Goal: Navigation & Orientation: Understand site structure

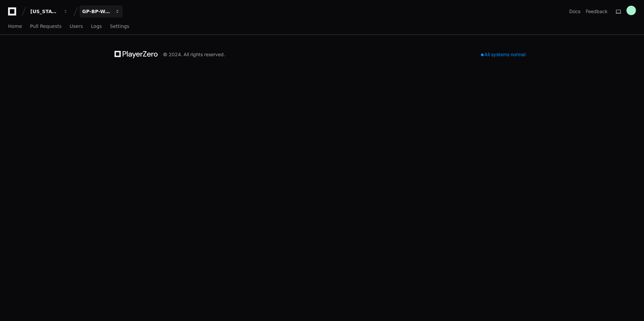
click at [96, 11] on div "GP-BP-WoodProducts" at bounding box center [96, 11] width 29 height 7
click at [108, 63] on span "GP-WoodDuck 2.0" at bounding box center [117, 63] width 48 height 8
click at [14, 28] on span "Home" at bounding box center [15, 26] width 14 height 4
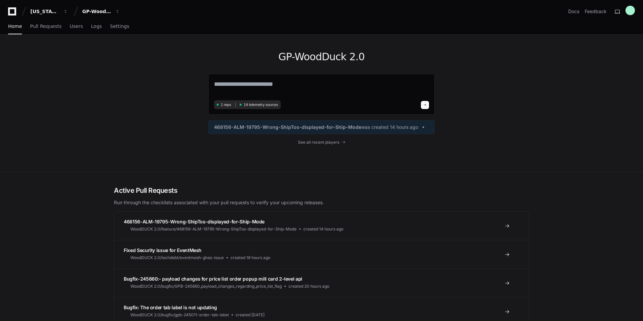
click at [323, 139] on div "GP-WoodDuck 2.0 1 repo 14 telemetry sources 468156-ALM-19795-Wrong-ShipTos-disp…" at bounding box center [321, 103] width 226 height 137
click at [325, 141] on span "See all recent players" at bounding box center [318, 142] width 41 height 5
click at [63, 13] on span "button" at bounding box center [65, 11] width 5 height 5
click at [67, 106] on div "GP-WoodDuck 2.0 1 repo 14 telemetry sources 468156-ALM-19795-Wrong-ShipTos-disp…" at bounding box center [321, 104] width 643 height 138
click at [113, 28] on span "Settings" at bounding box center [119, 26] width 19 height 4
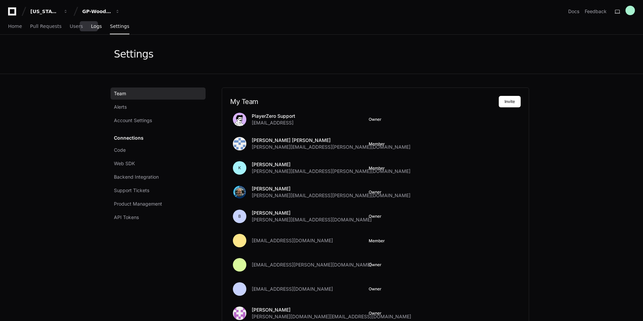
click at [91, 31] on link "Logs" at bounding box center [96, 26] width 11 height 15
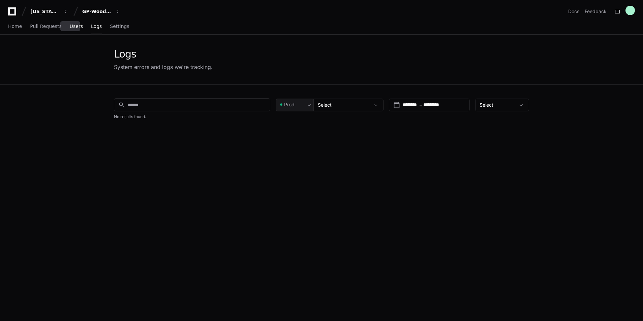
click at [74, 25] on span "Users" at bounding box center [76, 26] width 13 height 4
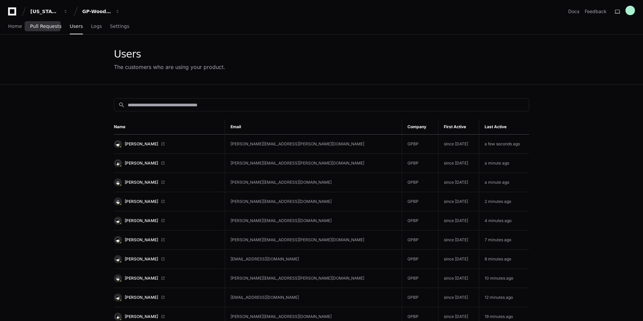
click at [34, 27] on span "Pull Requests" at bounding box center [45, 26] width 31 height 4
click at [17, 26] on span "Home" at bounding box center [15, 26] width 14 height 4
